Goal: Find specific page/section: Find specific page/section

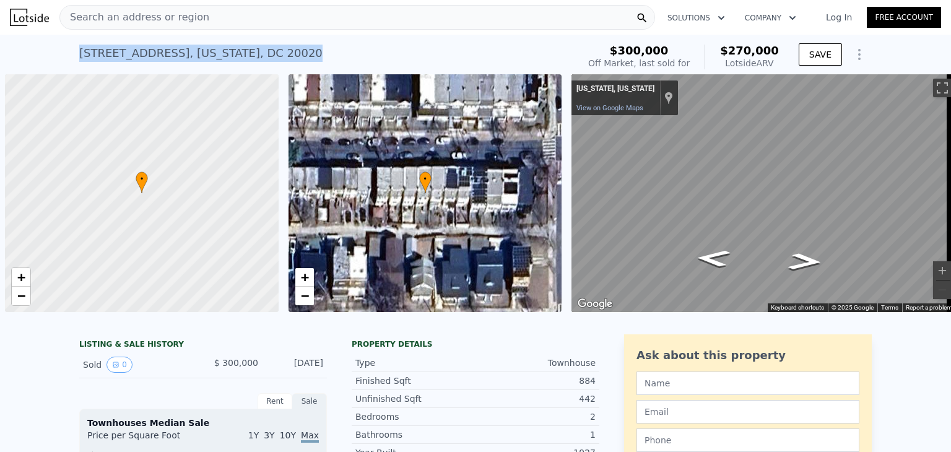
scroll to position [0, 5]
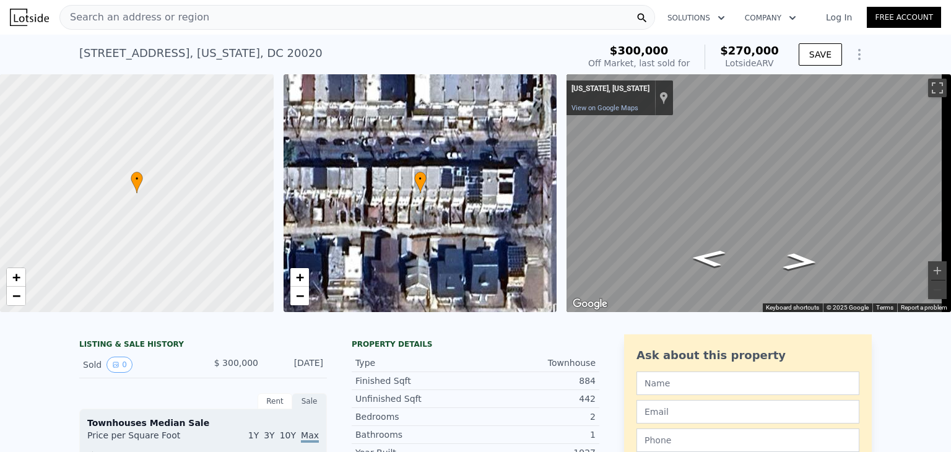
click at [304, 28] on div "Search an address or region" at bounding box center [357, 17] width 596 height 25
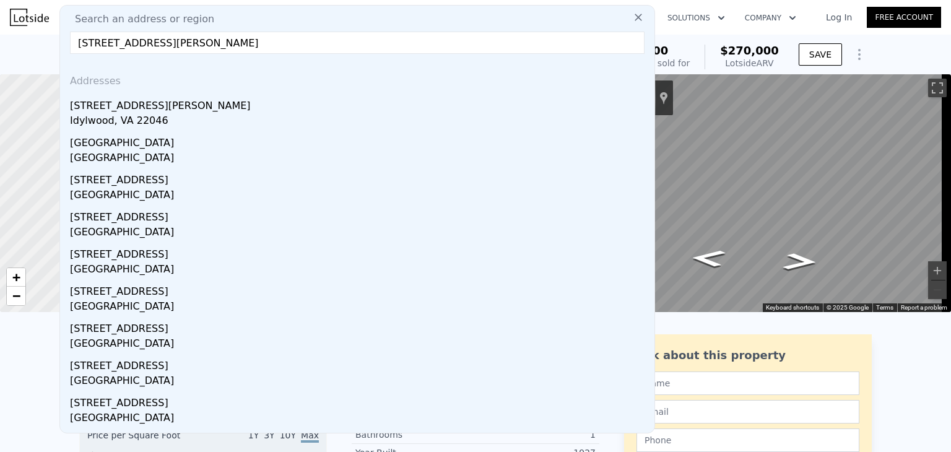
click at [211, 46] on input "[STREET_ADDRESS][PERSON_NAME]" at bounding box center [357, 43] width 575 height 22
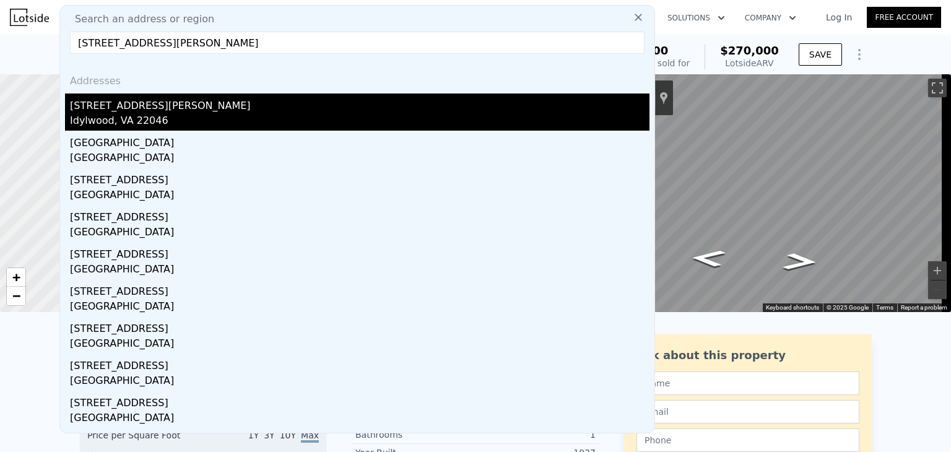
type input "[STREET_ADDRESS][PERSON_NAME]"
click at [218, 124] on div "Idylwood, VA 22046" at bounding box center [360, 121] width 580 height 17
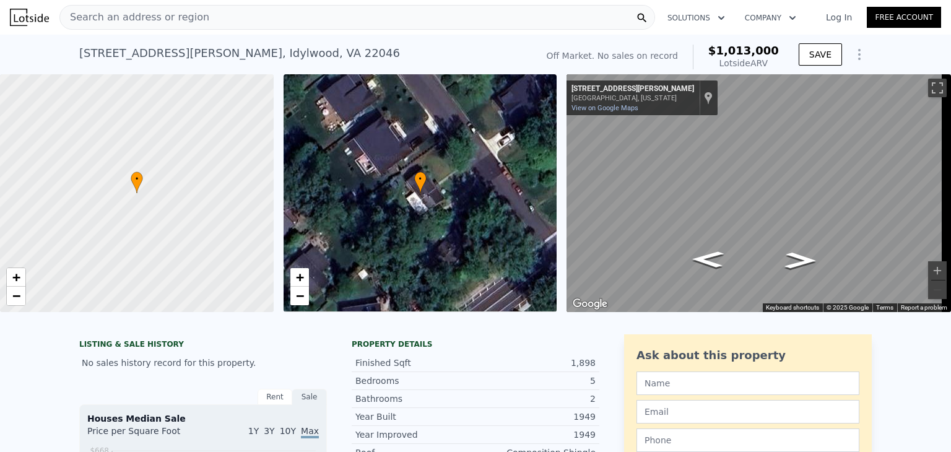
click at [148, 15] on span "Search an address or region" at bounding box center [134, 17] width 149 height 15
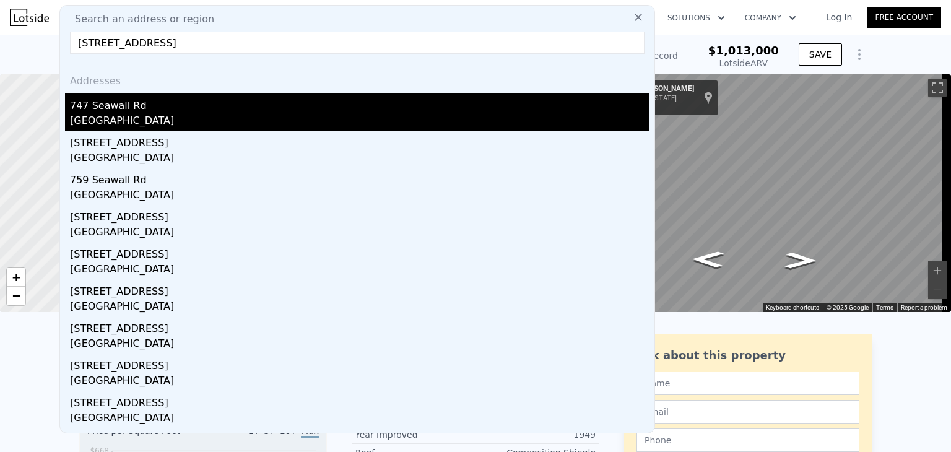
type input "[STREET_ADDRESS]"
click at [154, 108] on div "747 Seawall Rd" at bounding box center [360, 104] width 580 height 20
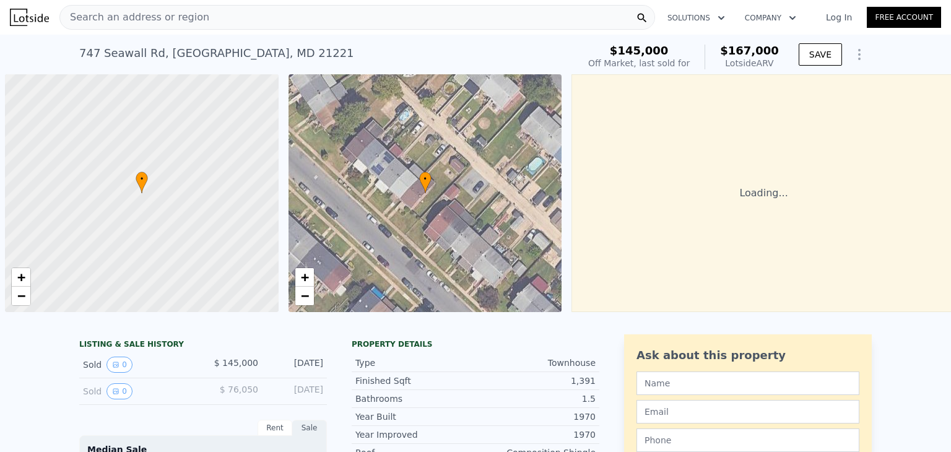
scroll to position [0, 5]
